Goal: Information Seeking & Learning: Find specific fact

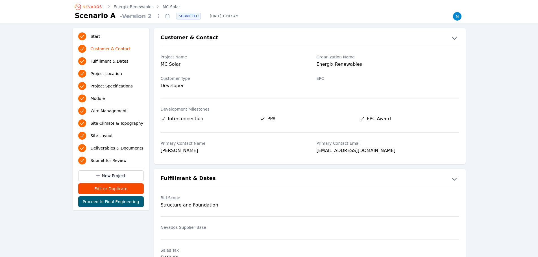
click at [245, 111] on label "Development Milestones" at bounding box center [310, 110] width 298 height 6
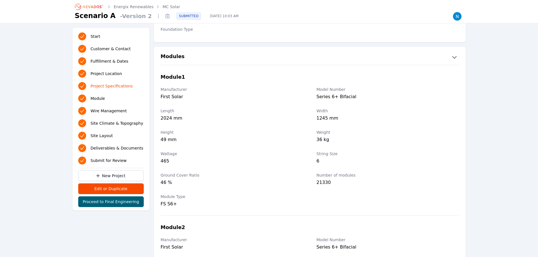
scroll to position [622, 0]
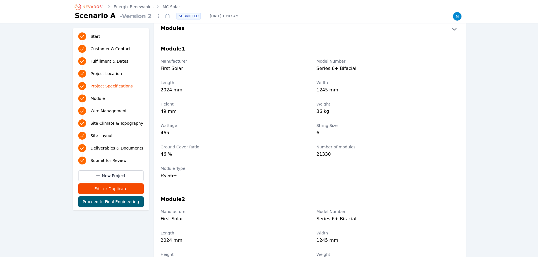
click at [157, 145] on div "Ground Cover Ratio 46 % Number of modules 21330" at bounding box center [310, 151] width 312 height 21
drag, startPoint x: 355, startPoint y: 69, endPoint x: 315, endPoint y: 70, distance: 39.9
click at [315, 70] on div "Manufacturer First Solar Model Number Series 6+ Bifacial" at bounding box center [310, 65] width 312 height 21
copy div "Series 6+ Bifacial"
click at [212, 210] on label "Manufacturer" at bounding box center [232, 212] width 142 height 6
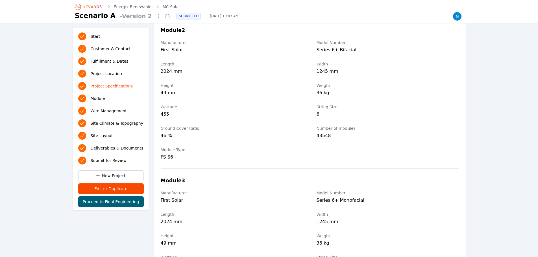
scroll to position [791, 0]
click at [100, 103] on link "Module" at bounding box center [111, 99] width 66 height 10
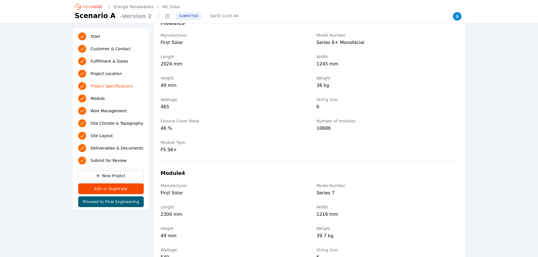
scroll to position [921, 0]
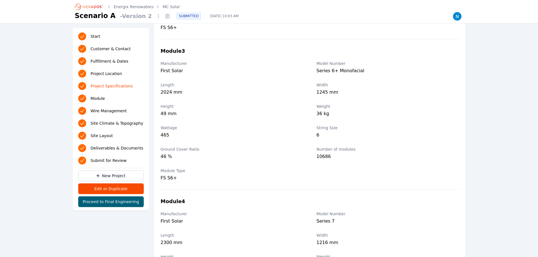
click at [81, 112] on icon "Progress" at bounding box center [82, 111] width 6 height 6
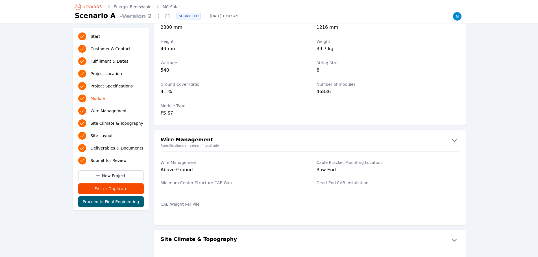
scroll to position [1123, 0]
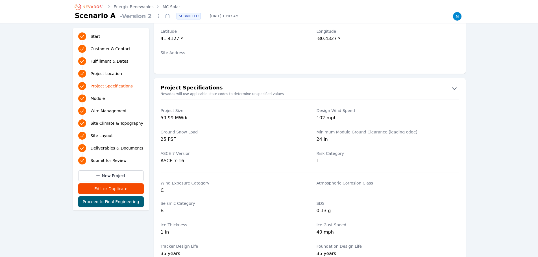
scroll to position [307, 0]
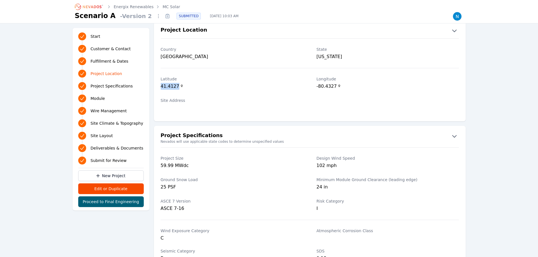
drag, startPoint x: 176, startPoint y: 87, endPoint x: 160, endPoint y: 87, distance: 15.8
click at [160, 87] on div "[GEOGRAPHIC_DATA] º" at bounding box center [310, 83] width 312 height 21
copy div "41.4127"
click at [348, 95] on div "Site Address" at bounding box center [310, 104] width 312 height 21
drag, startPoint x: 334, startPoint y: 86, endPoint x: 316, endPoint y: 87, distance: 18.1
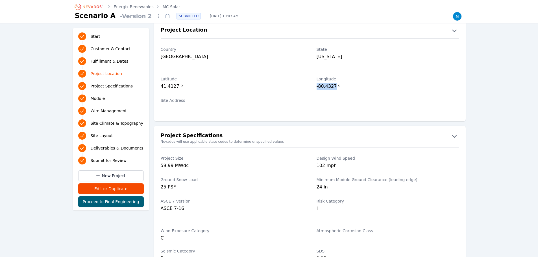
click at [316, 87] on div "[GEOGRAPHIC_DATA] º" at bounding box center [310, 83] width 312 height 21
copy div "-80.4327"
click at [324, 92] on div "Longitude -80.4327 º" at bounding box center [388, 83] width 142 height 21
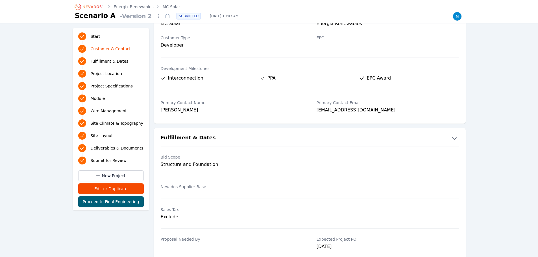
scroll to position [0, 0]
